Goal: Transaction & Acquisition: Purchase product/service

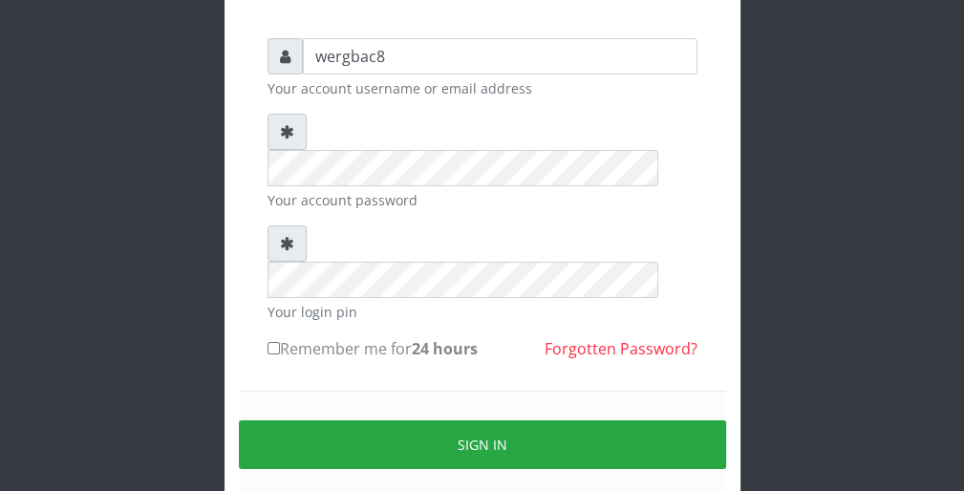
scroll to position [153, 0]
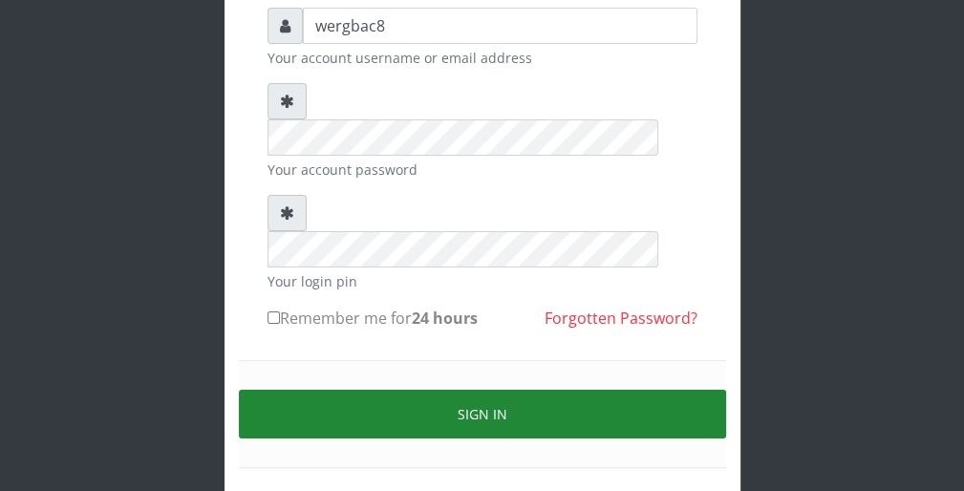
click at [689, 390] on button "Sign in" at bounding box center [482, 414] width 487 height 49
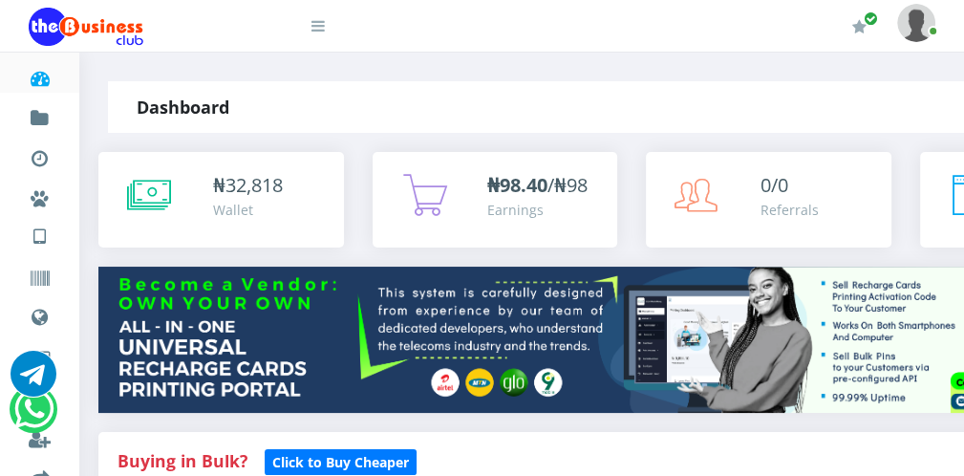
click at [312, 32] on icon at bounding box center [317, 25] width 13 height 15
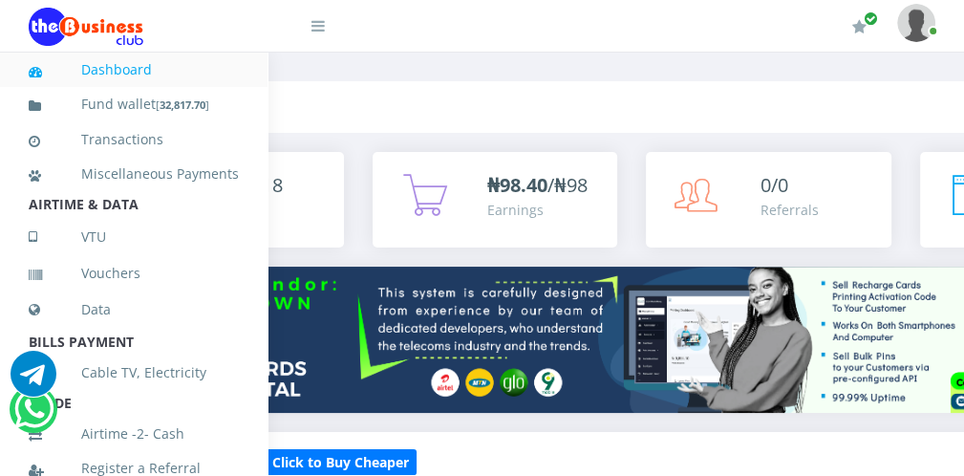
scroll to position [416, 0]
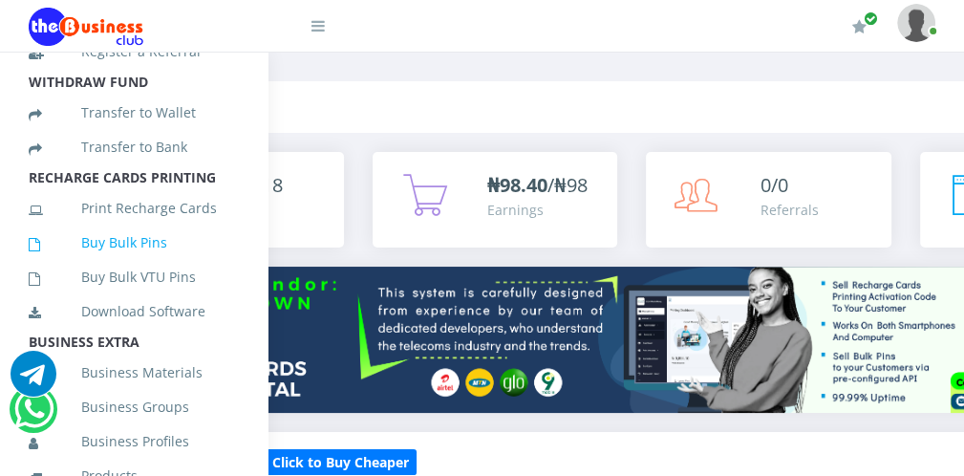
click at [160, 265] on link "Buy Bulk Pins" at bounding box center [134, 243] width 210 height 44
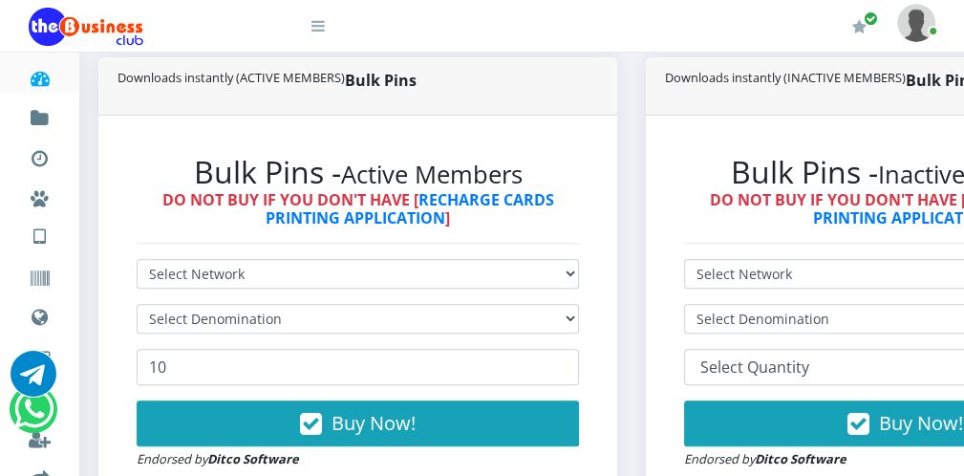
scroll to position [458, 0]
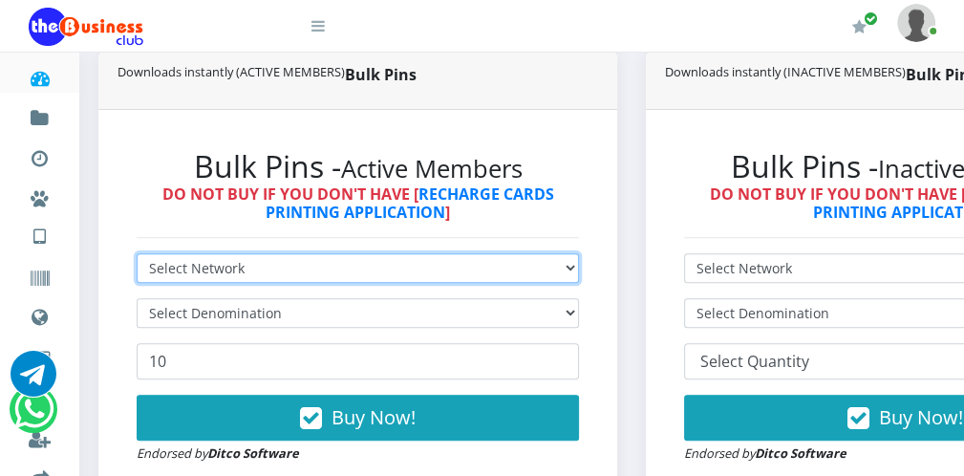
click at [425, 276] on select "Select Network MTN Globacom 9Mobile Airtel" at bounding box center [358, 268] width 442 height 30
select select "Airtel"
click at [137, 255] on select "Select Network MTN Globacom 9Mobile Airtel" at bounding box center [358, 268] width 442 height 30
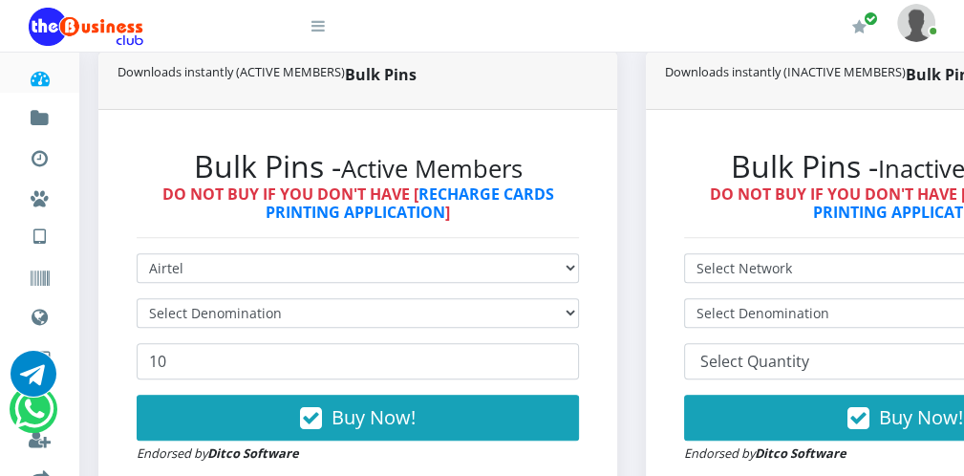
click at [357, 395] on form "Select Network MTN Globacom 9Mobile Airtel Select Denomination 10 Buy Now! Endo…" at bounding box center [358, 358] width 442 height 210
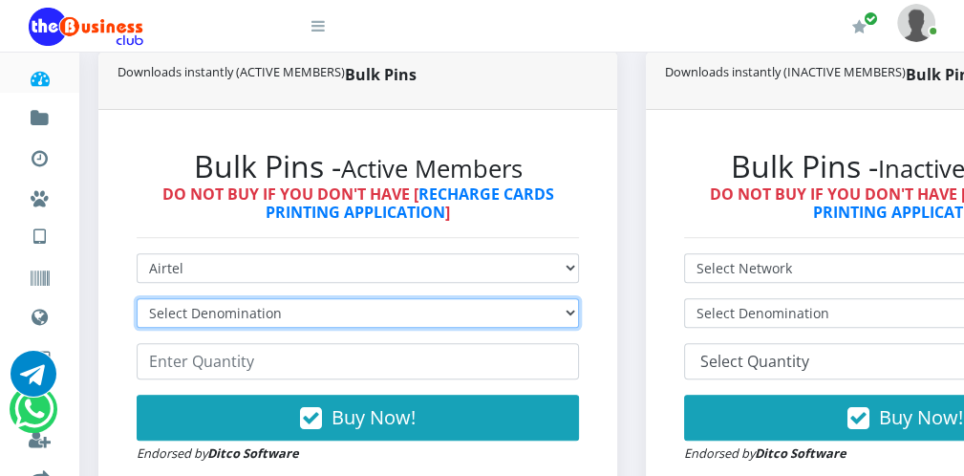
click at [329, 308] on select "Select Denomination Airtel NGN100 - ₦96.38 Airtel NGN200 - ₦192.76 Airtel NGN50…" at bounding box center [358, 313] width 442 height 30
select select "96.38-100"
click at [137, 300] on select "Select Denomination Airtel NGN100 - ₦96.38 Airtel NGN200 - ₦192.76 Airtel NGN50…" at bounding box center [358, 313] width 442 height 30
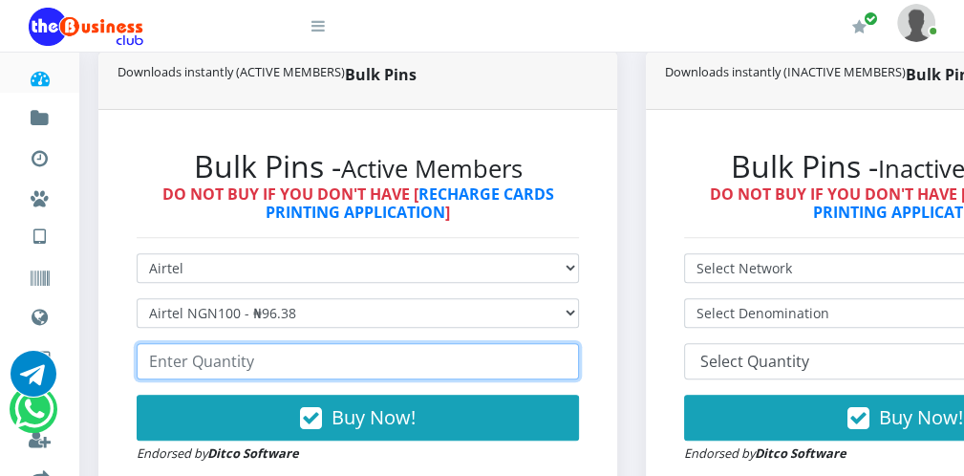
click at [239, 369] on input "number" at bounding box center [358, 361] width 442 height 36
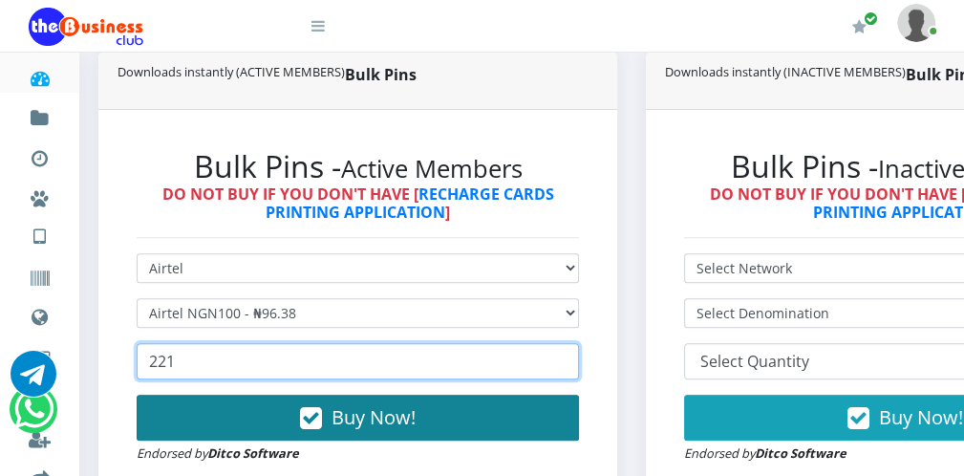
type input "221"
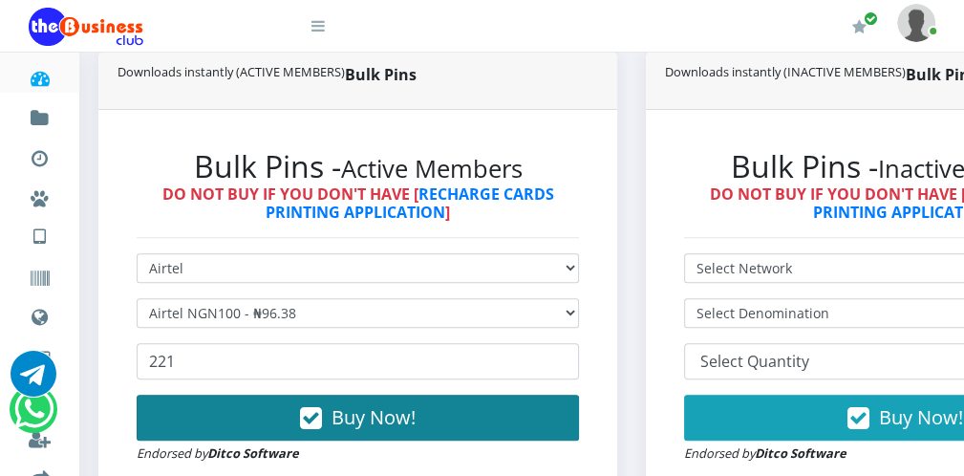
click at [256, 396] on button "Buy Now!" at bounding box center [358, 417] width 442 height 46
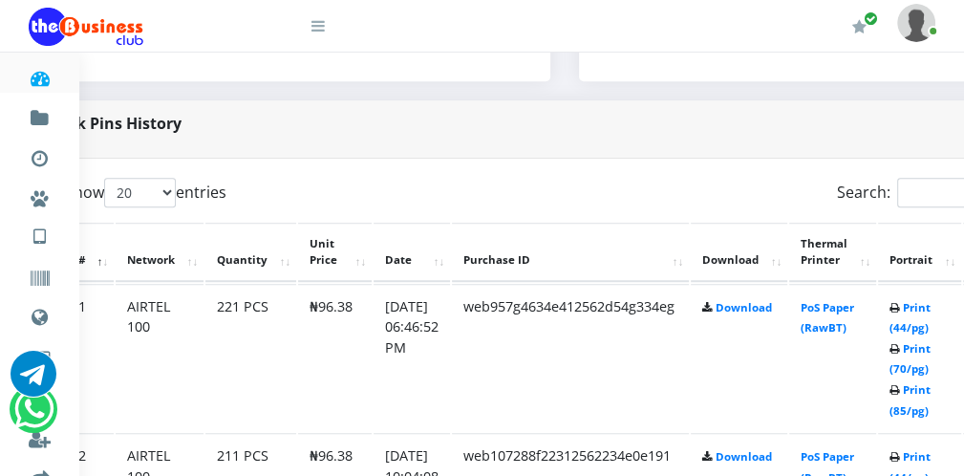
scroll to position [879, 76]
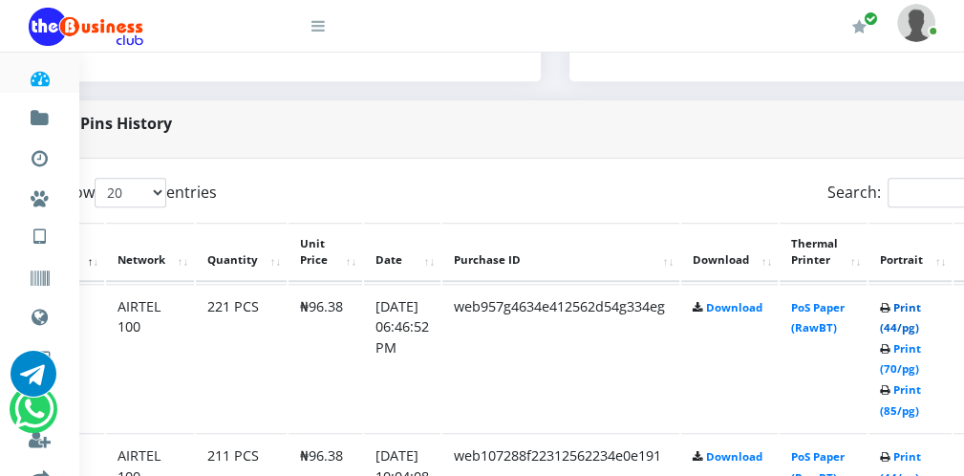
click at [921, 331] on link "Print (44/pg)" at bounding box center [900, 317] width 41 height 35
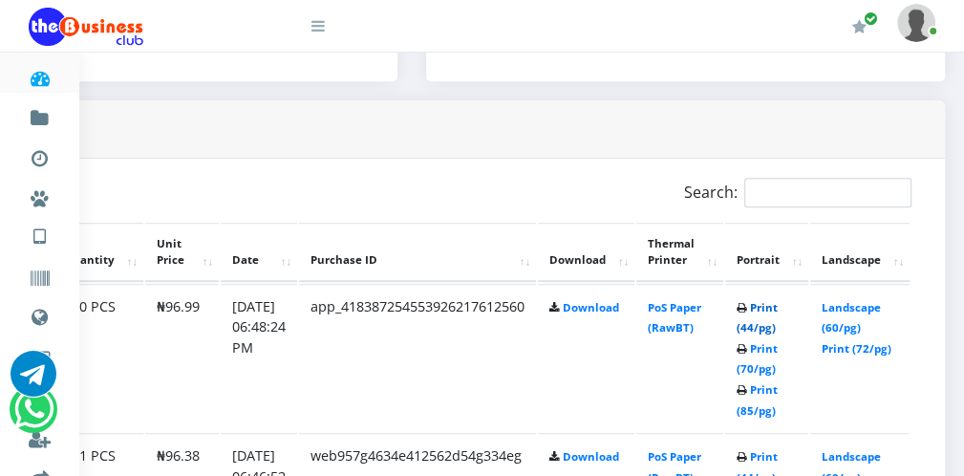
click at [764, 327] on link "Print (44/pg)" at bounding box center [756, 317] width 41 height 35
